Goal: Obtain resource: Download file/media

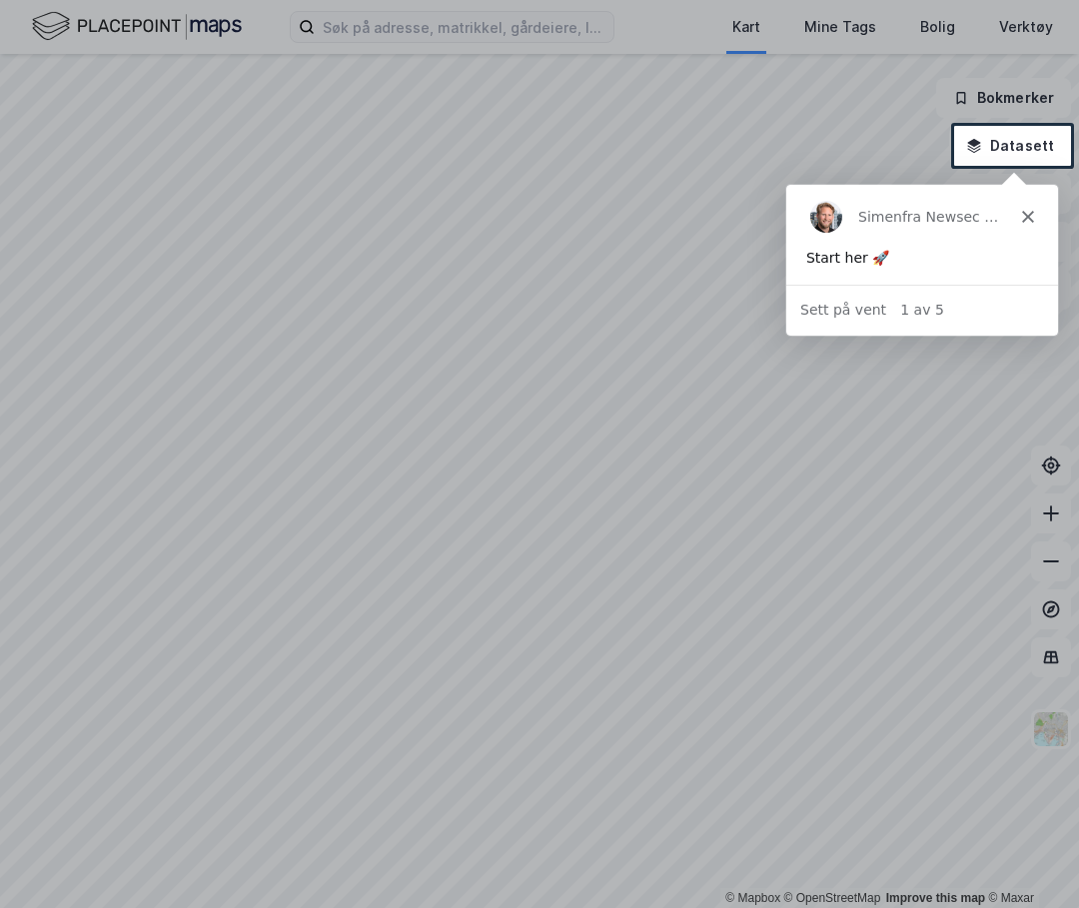
click at [1025, 219] on polygon "Lukk" at bounding box center [1027, 216] width 12 height 12
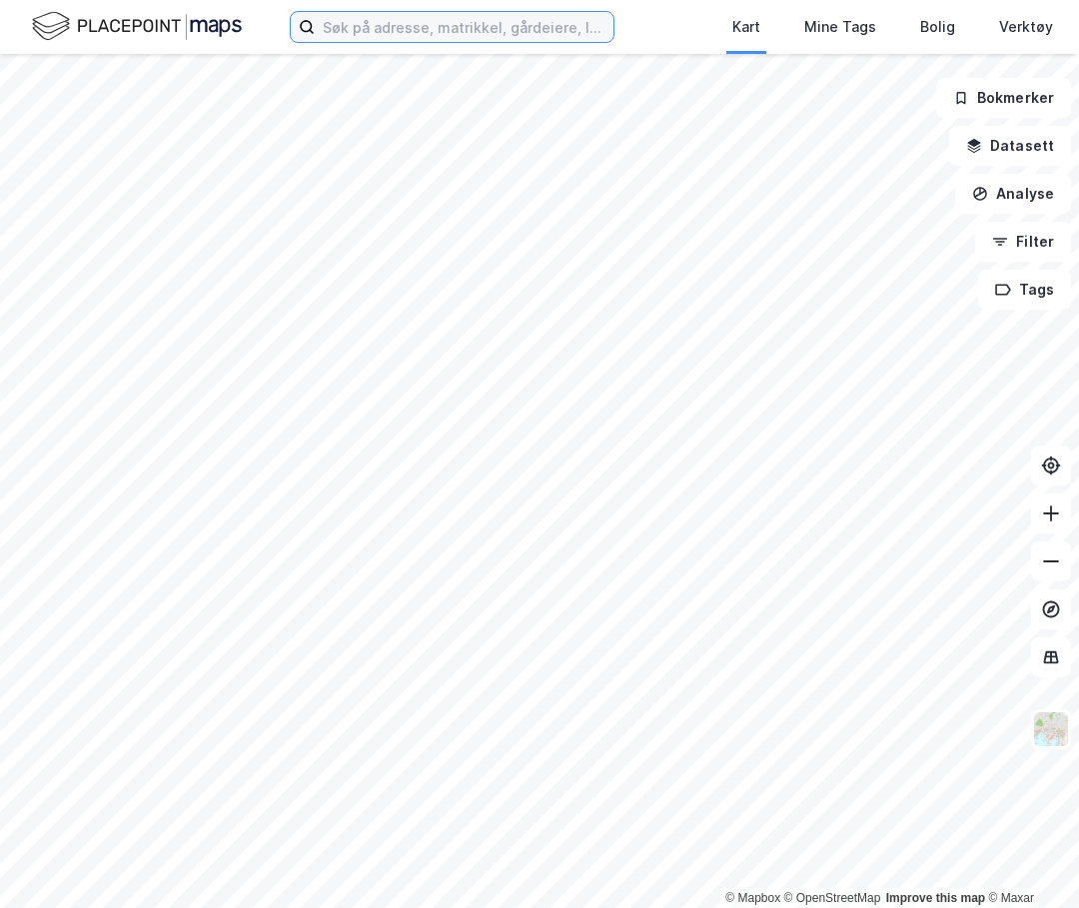
click at [396, 32] on input at bounding box center [464, 27] width 299 height 30
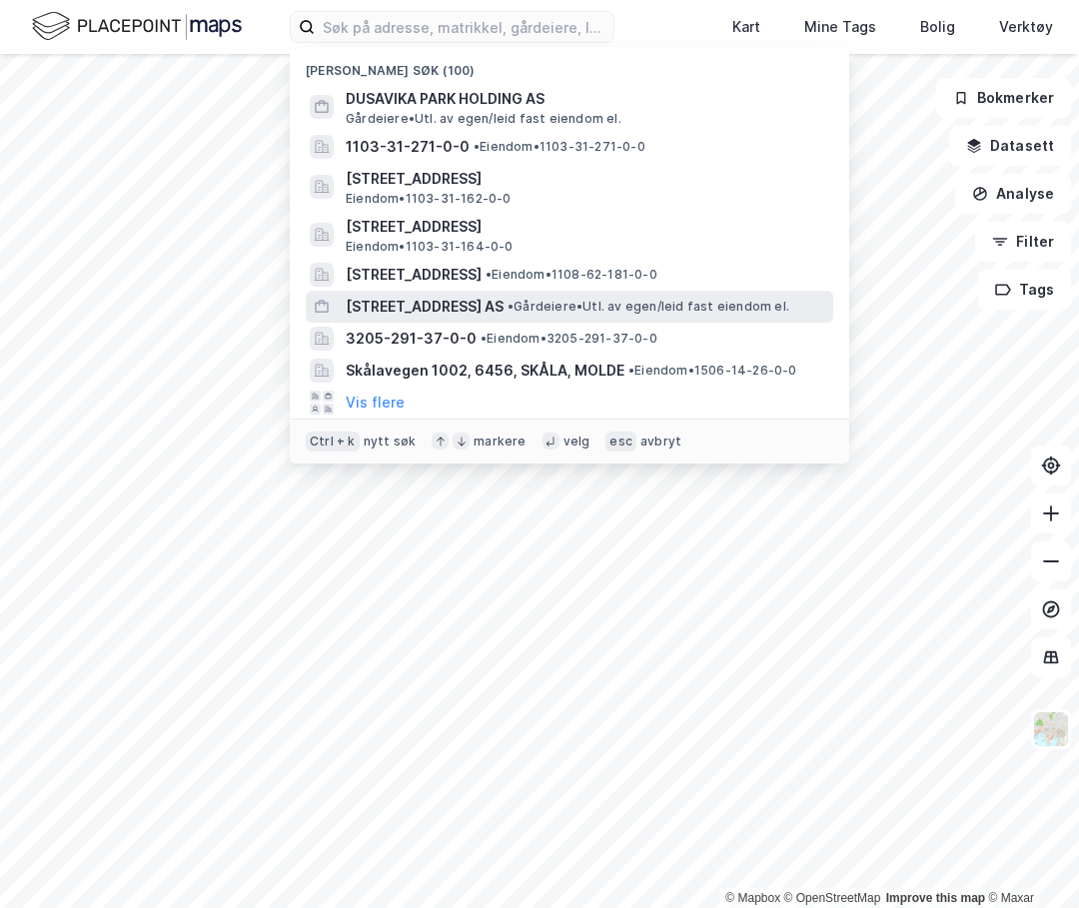
click at [484, 301] on span "[STREET_ADDRESS] AS" at bounding box center [425, 307] width 158 height 24
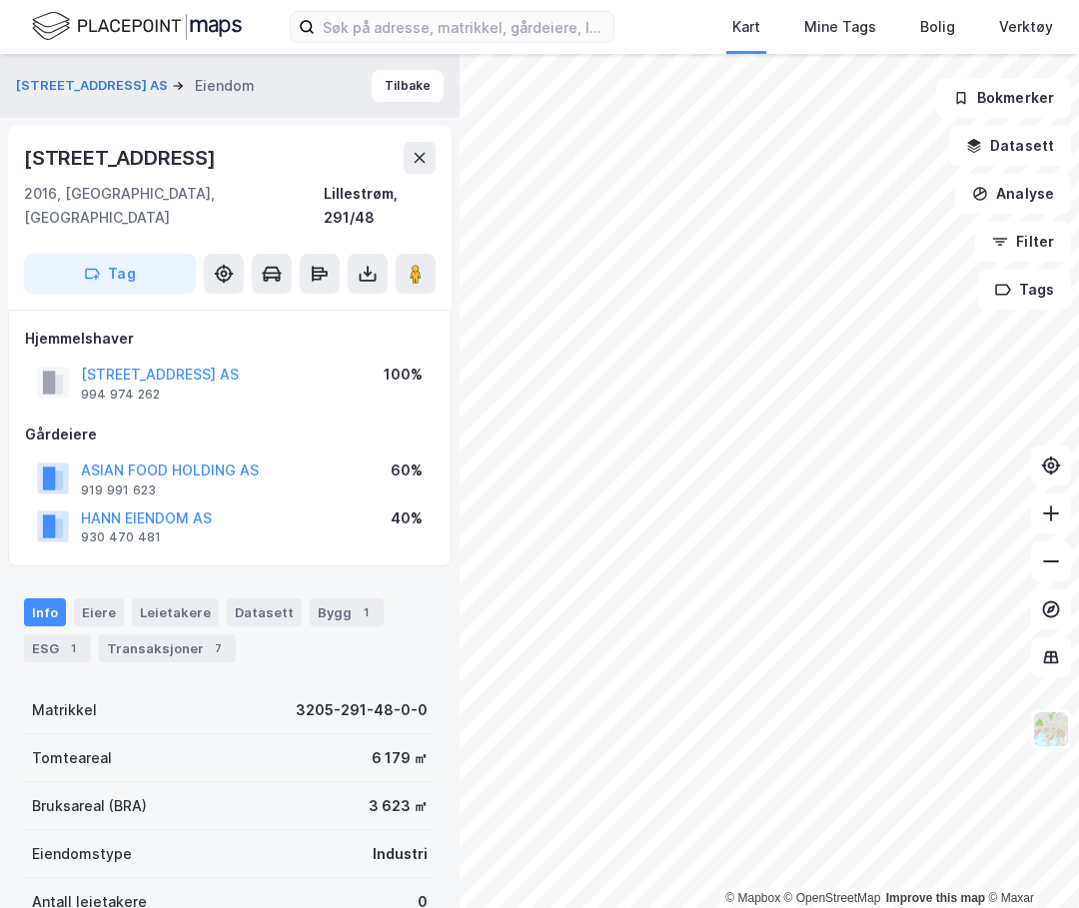
click at [412, 747] on div "6 179 ㎡" at bounding box center [400, 759] width 56 height 24
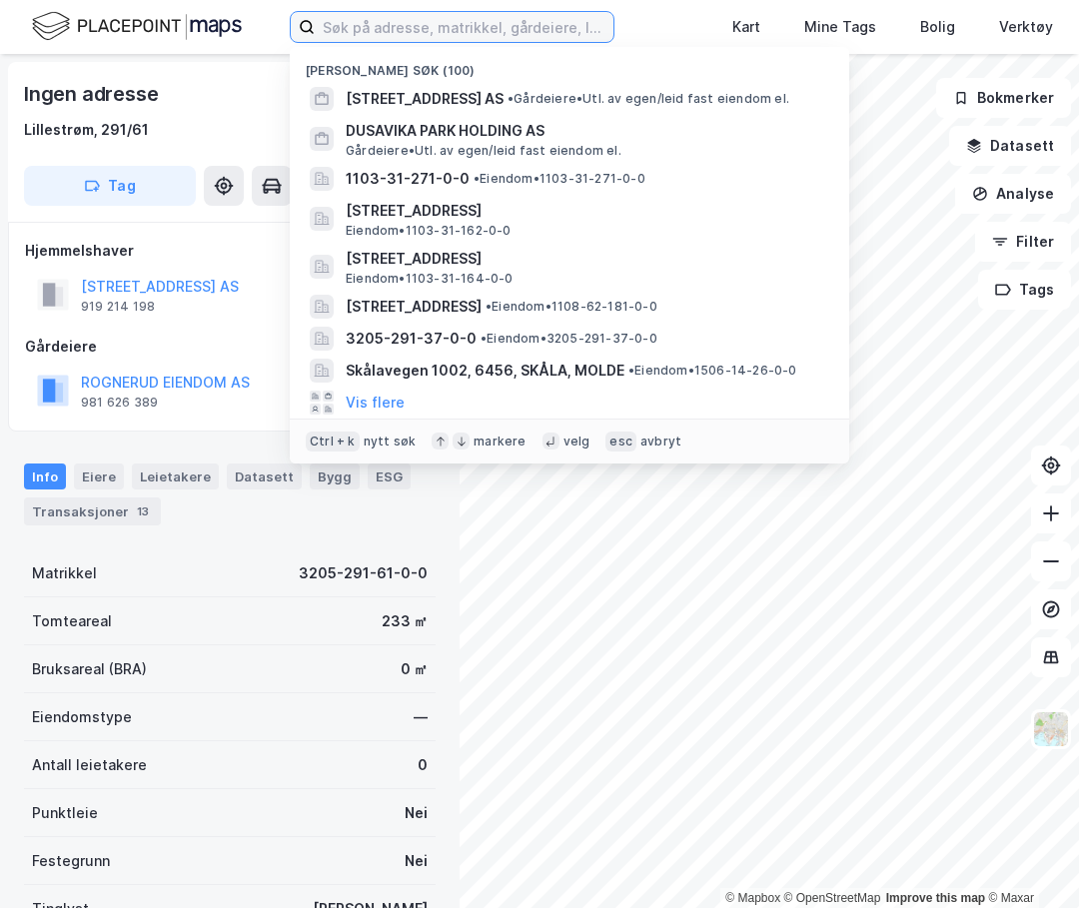
click at [360, 26] on input at bounding box center [464, 27] width 299 height 30
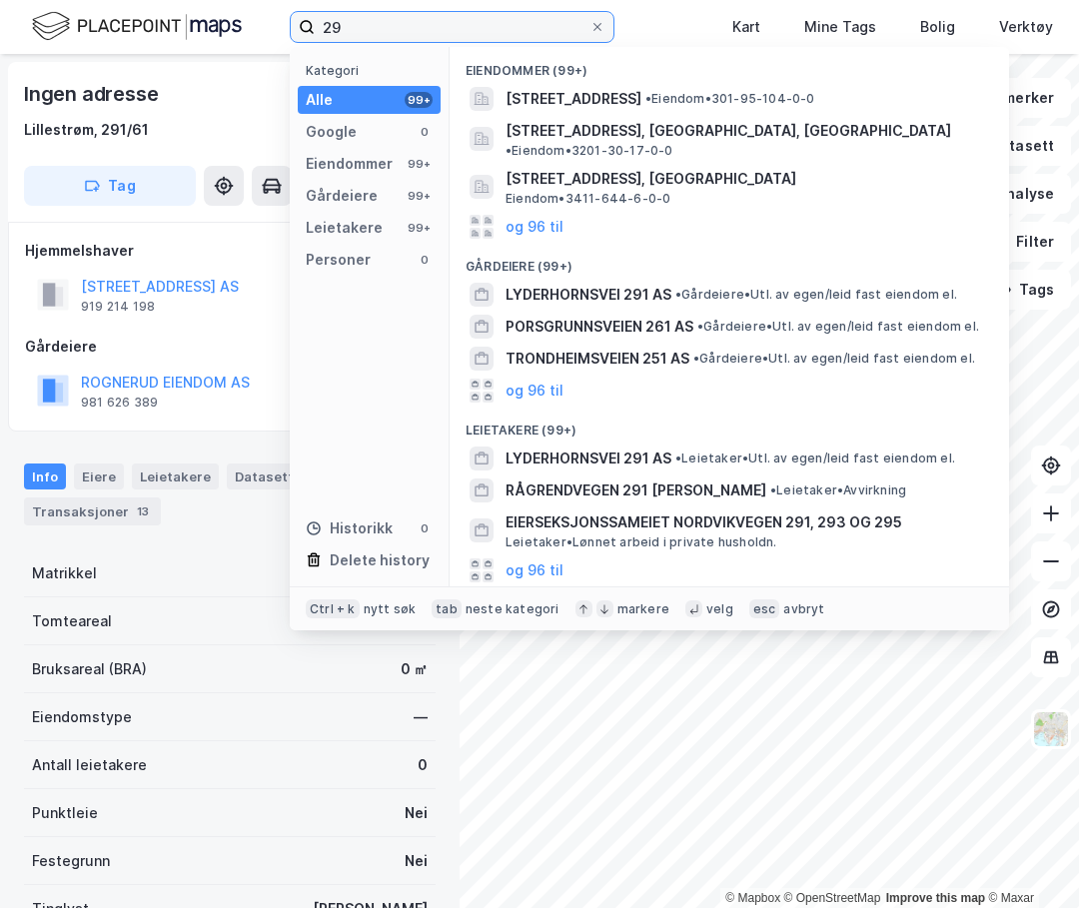
type input "2"
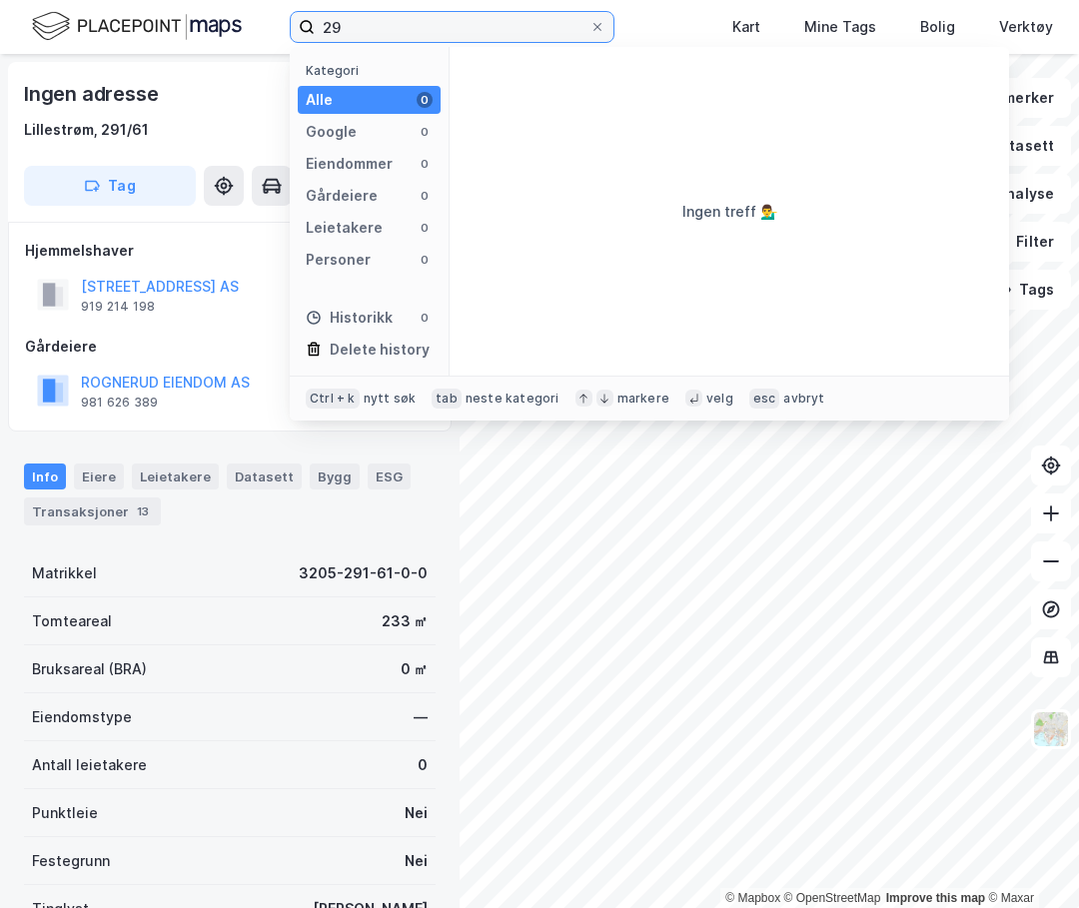
type input "2"
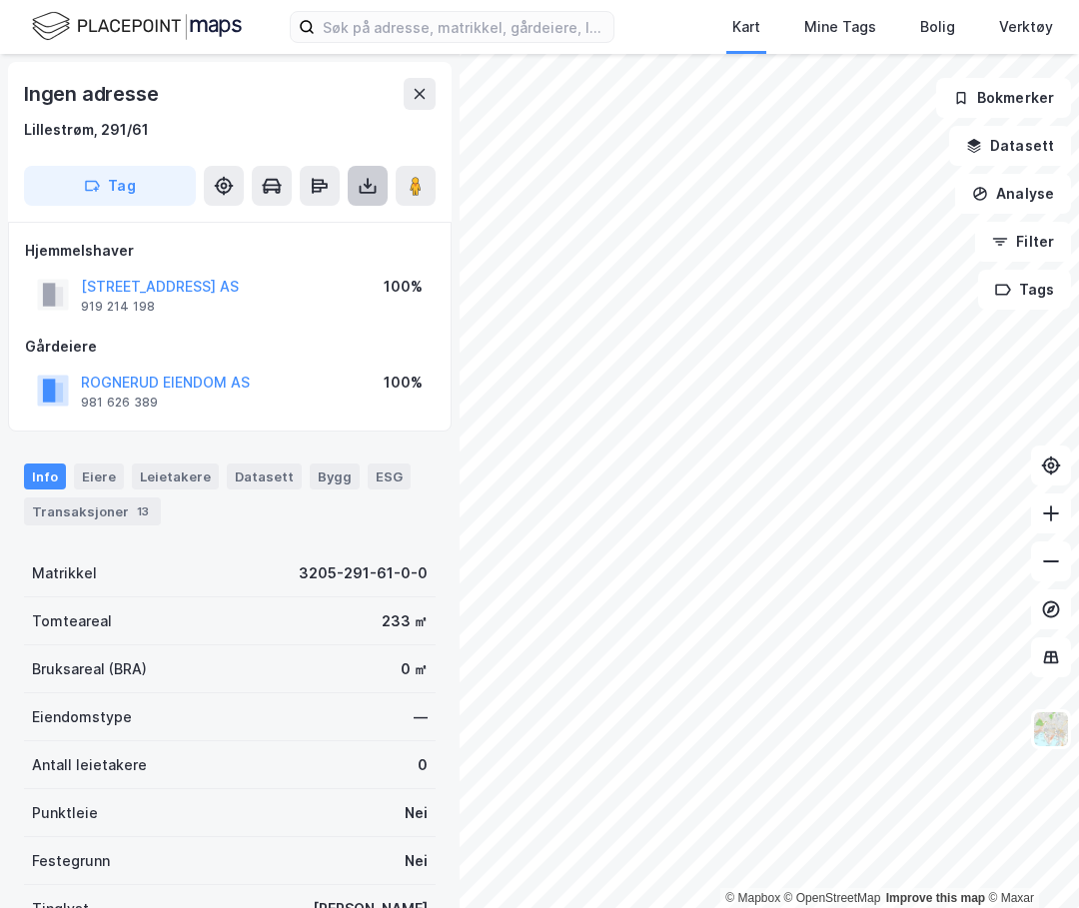
click at [374, 198] on button at bounding box center [368, 186] width 40 height 40
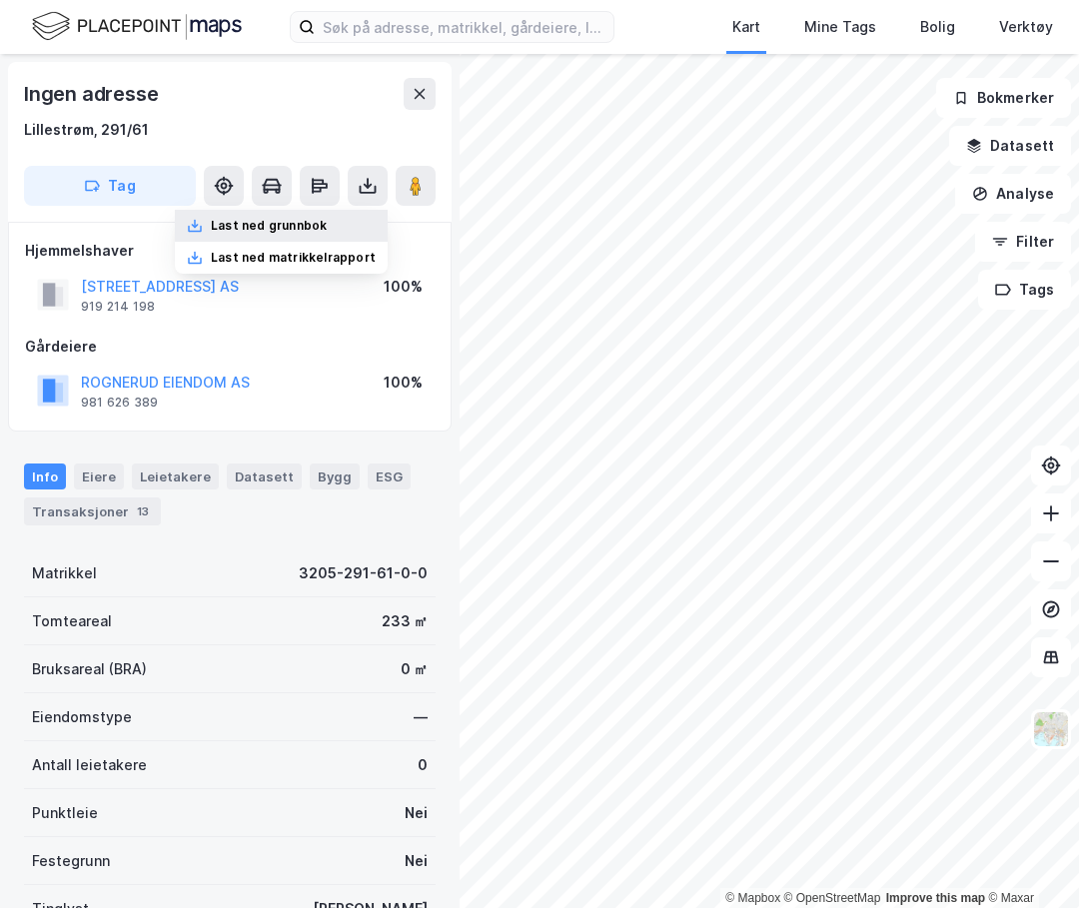
click at [369, 230] on div "Last ned grunnbok" at bounding box center [281, 226] width 213 height 32
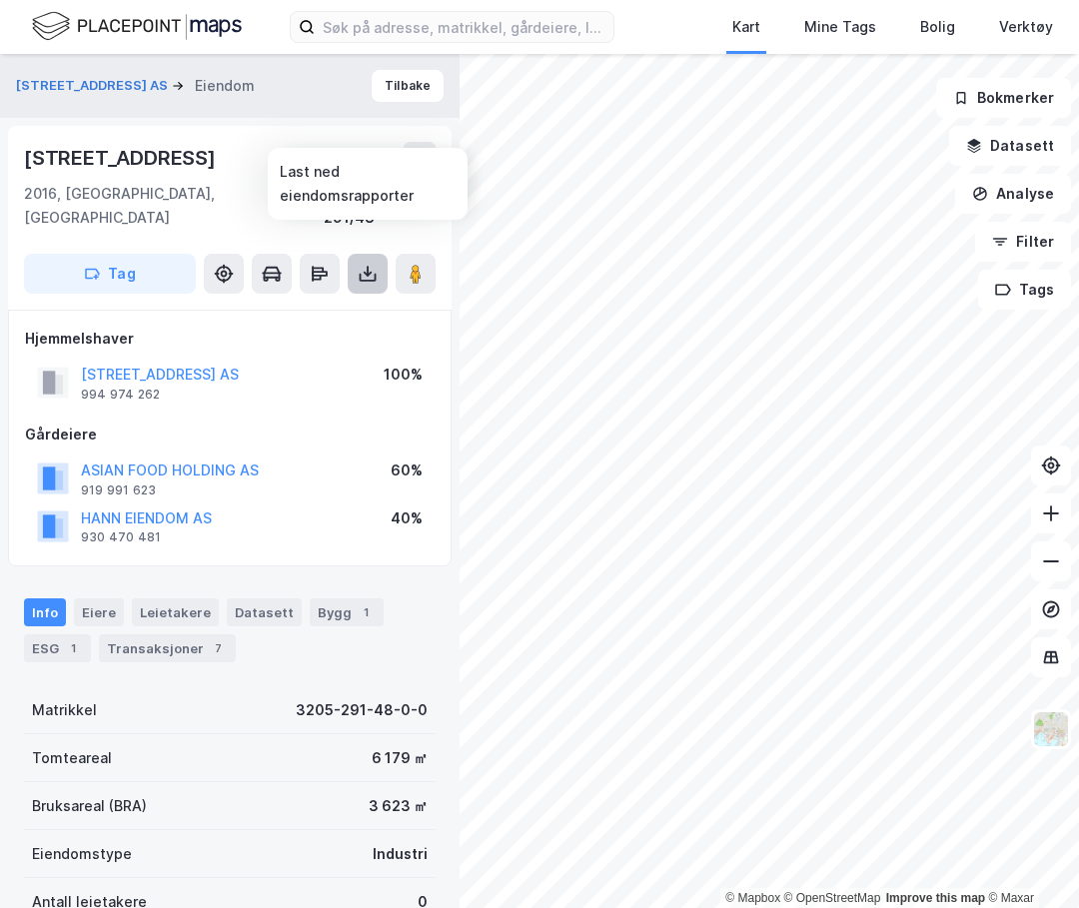
click at [379, 255] on button at bounding box center [368, 274] width 40 height 40
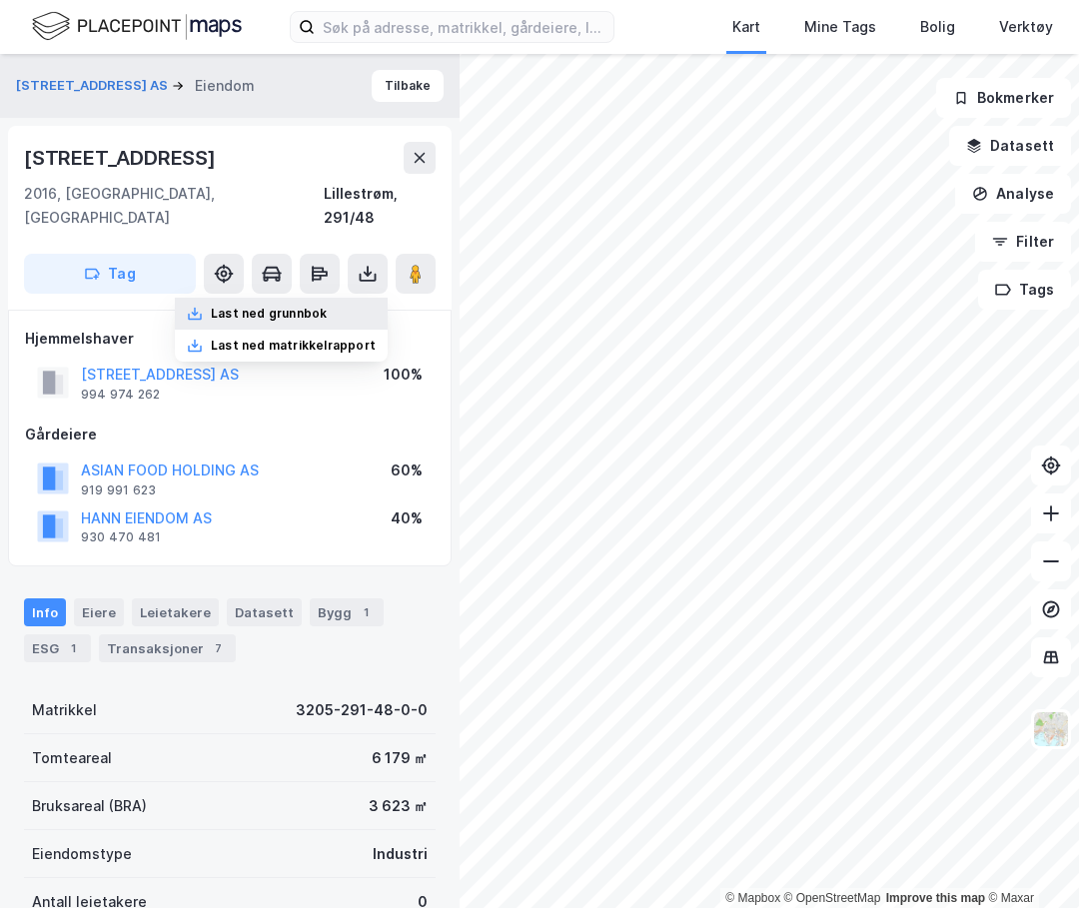
click at [359, 299] on div "Last ned grunnbok" at bounding box center [281, 314] width 213 height 32
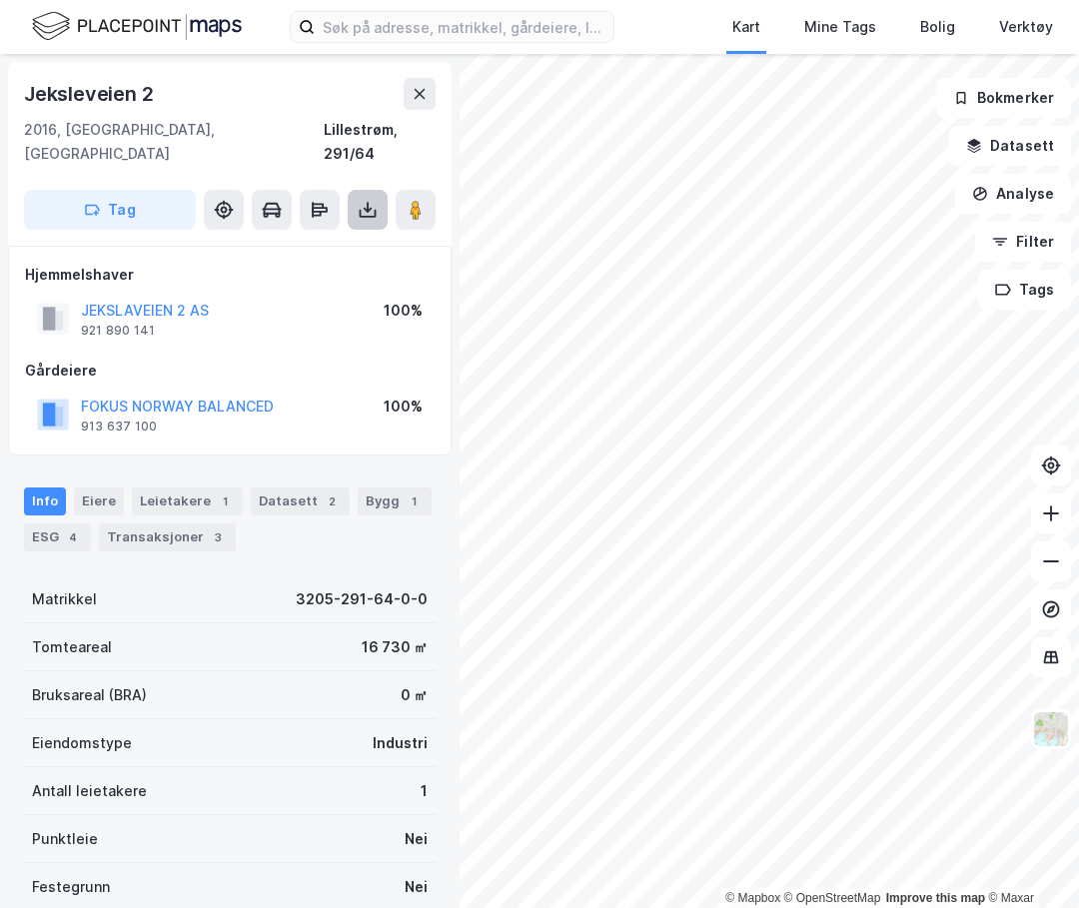
click at [373, 200] on icon at bounding box center [368, 210] width 20 height 20
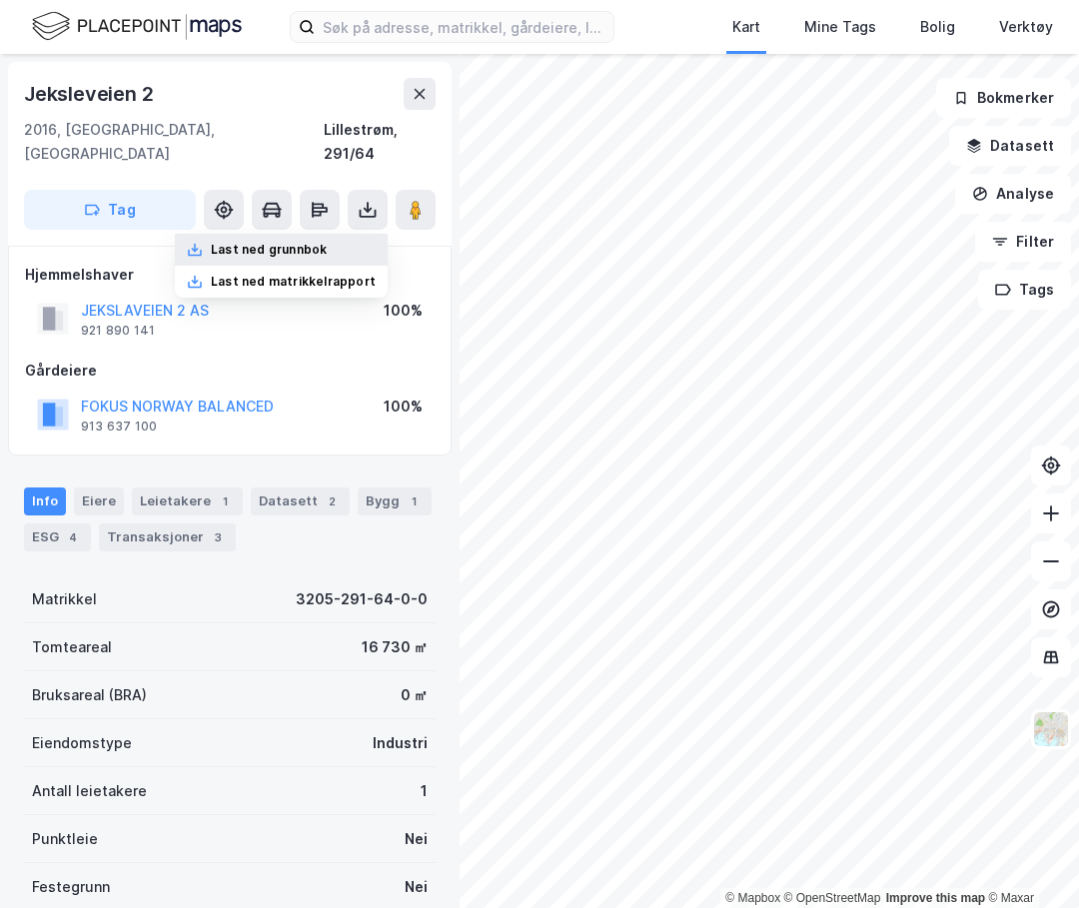
click at [357, 234] on div "Last ned grunnbok" at bounding box center [281, 250] width 213 height 32
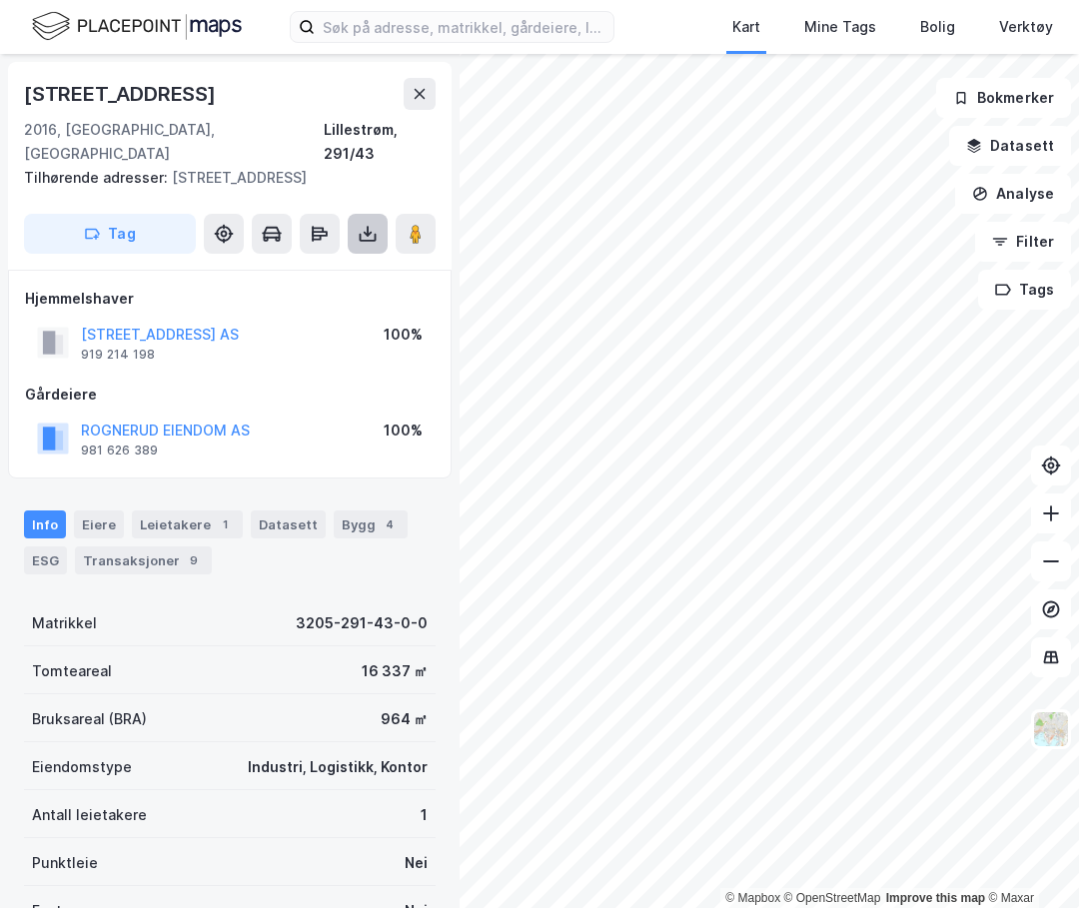
click at [364, 224] on icon at bounding box center [368, 234] width 20 height 20
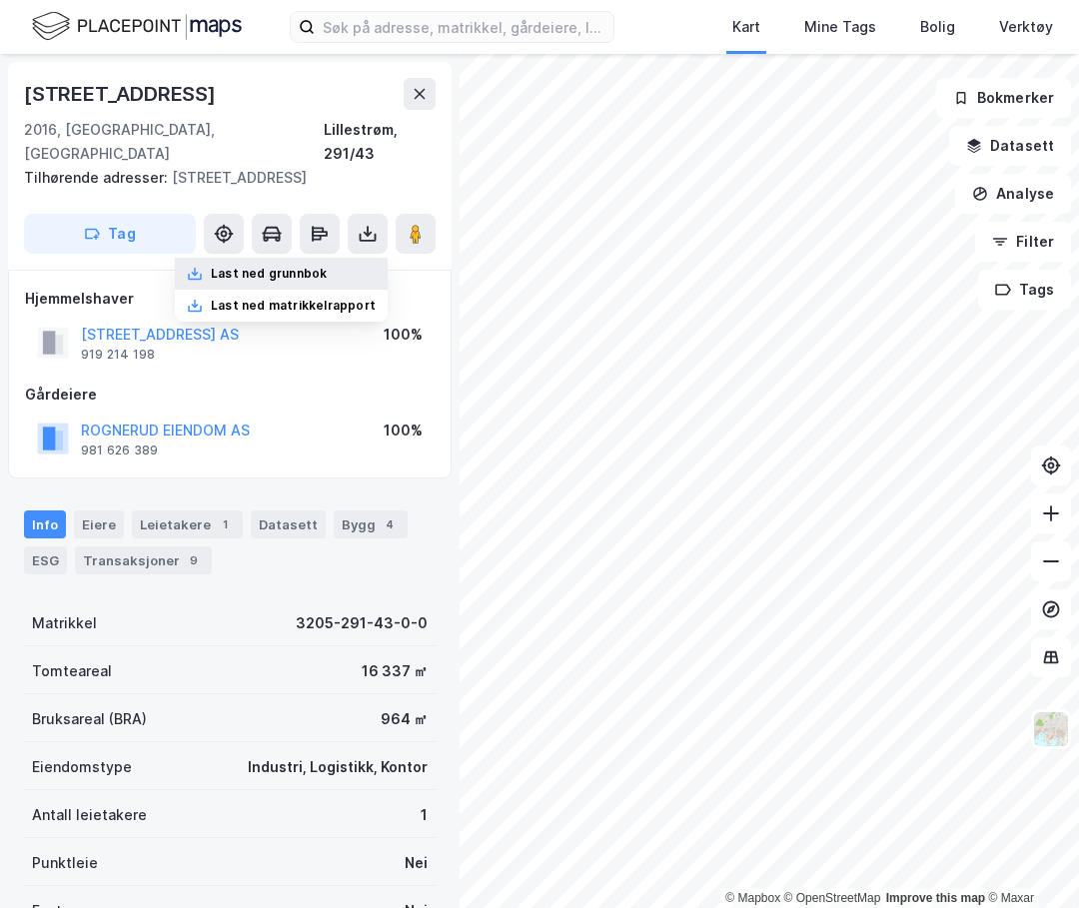
click at [334, 258] on div "Last ned grunnbok" at bounding box center [281, 274] width 213 height 32
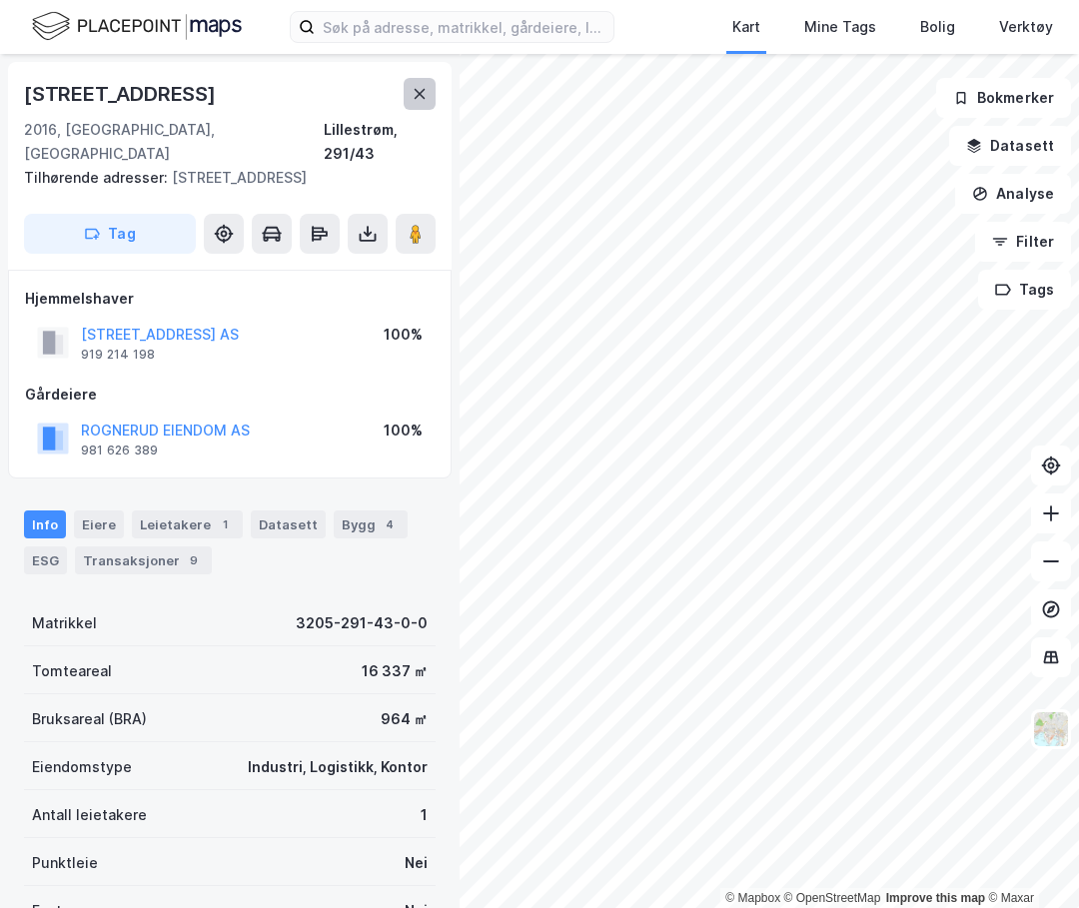
click at [425, 98] on icon at bounding box center [420, 94] width 11 height 10
